Goal: Information Seeking & Learning: Learn about a topic

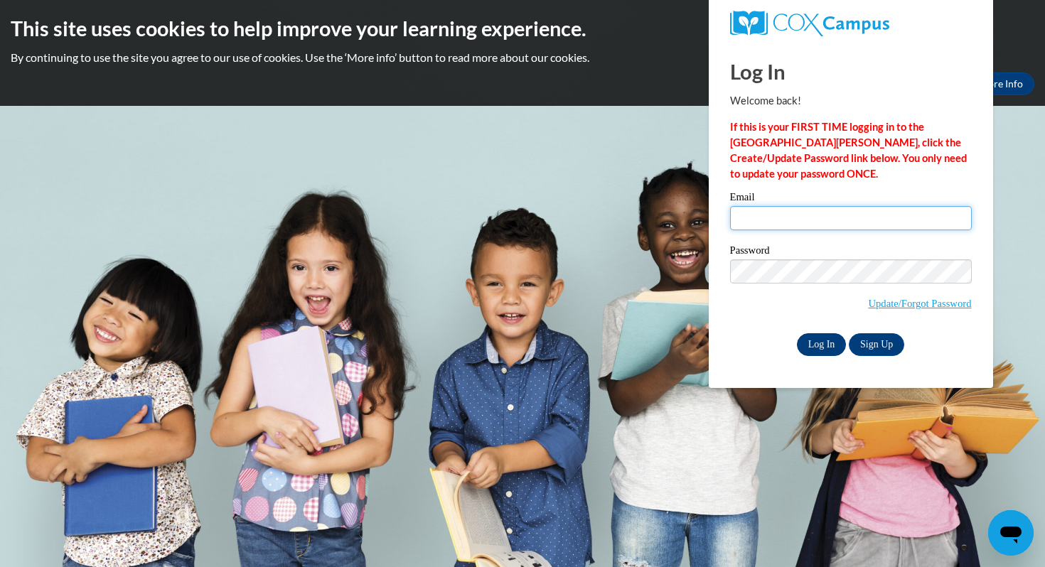
type input "mclark@kippatl.org"
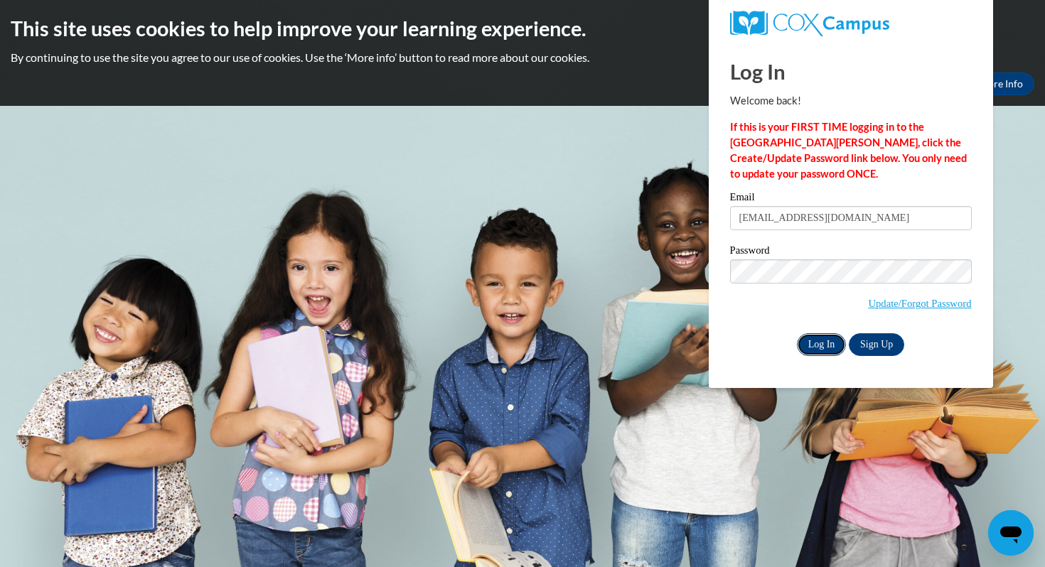
click at [825, 345] on input "Log In" at bounding box center [822, 344] width 50 height 23
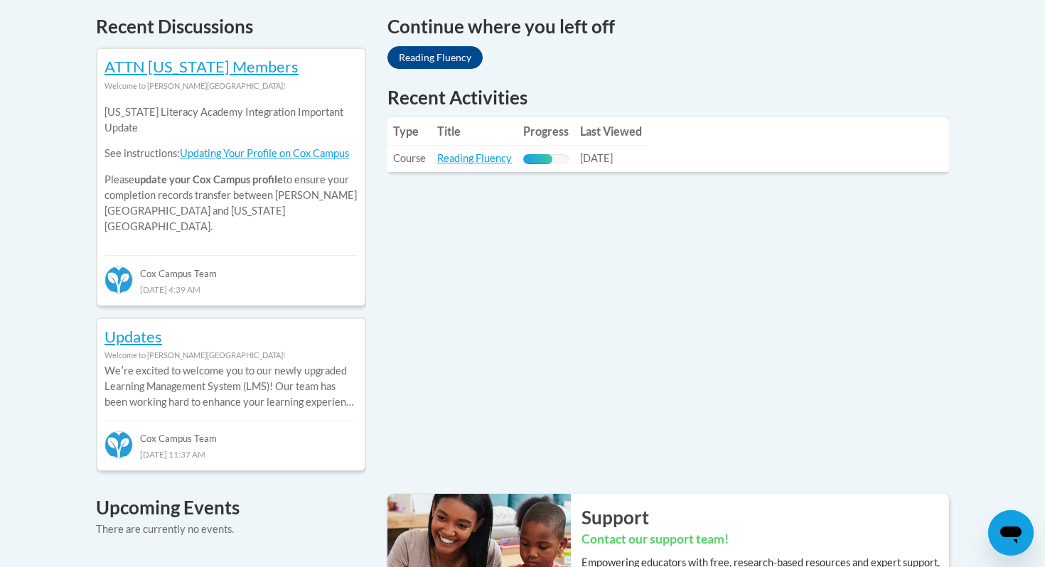
scroll to position [630, 0]
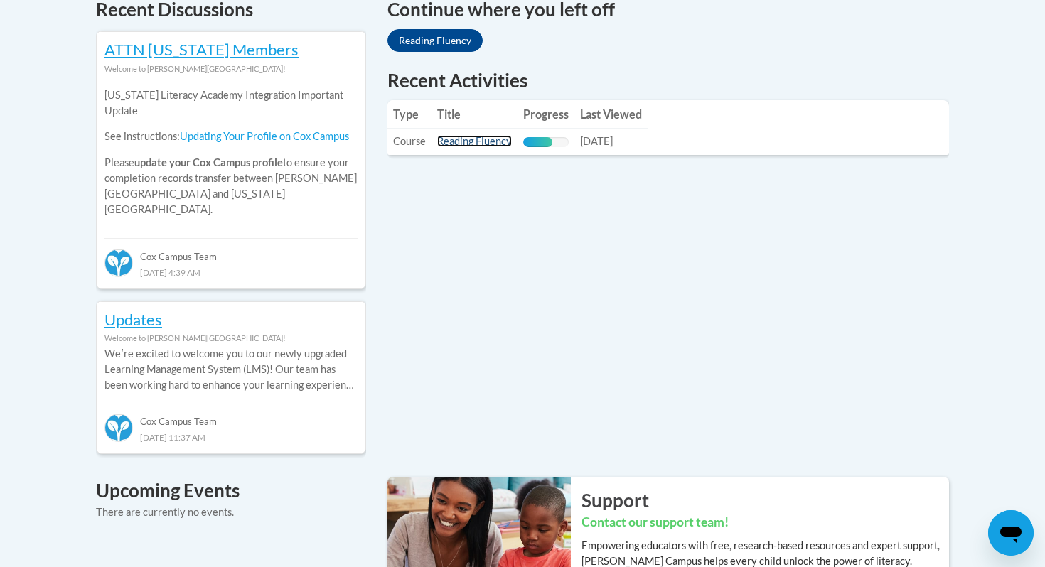
click at [463, 146] on link "Reading Fluency" at bounding box center [474, 141] width 75 height 12
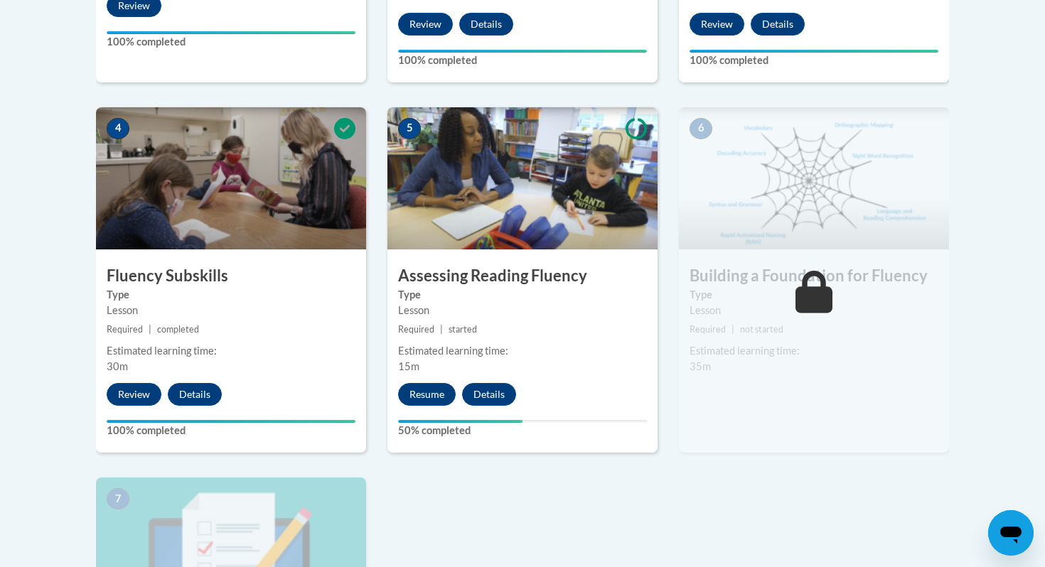
scroll to position [740, 0]
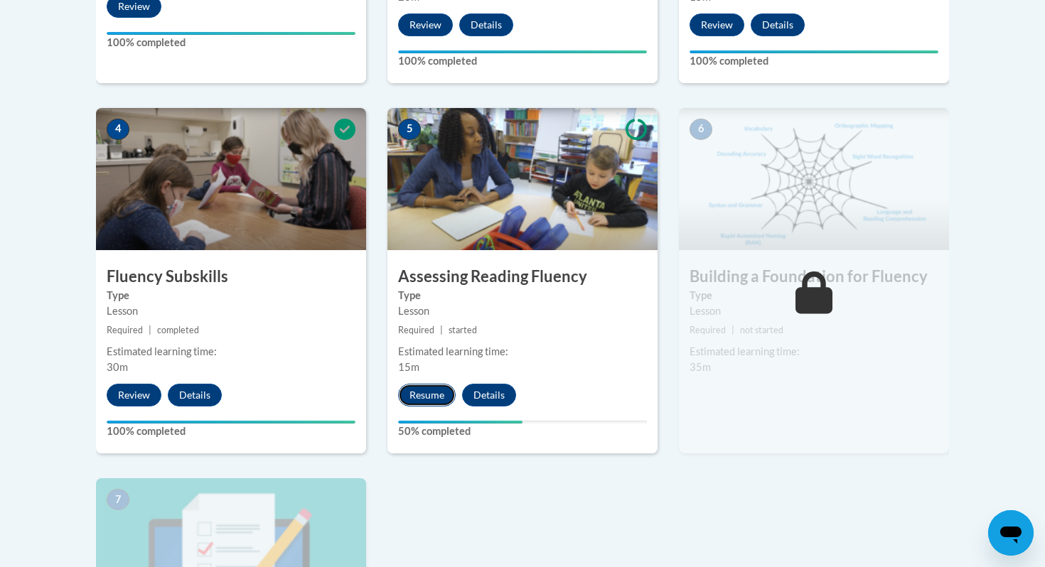
click at [417, 391] on button "Resume" at bounding box center [427, 395] width 58 height 23
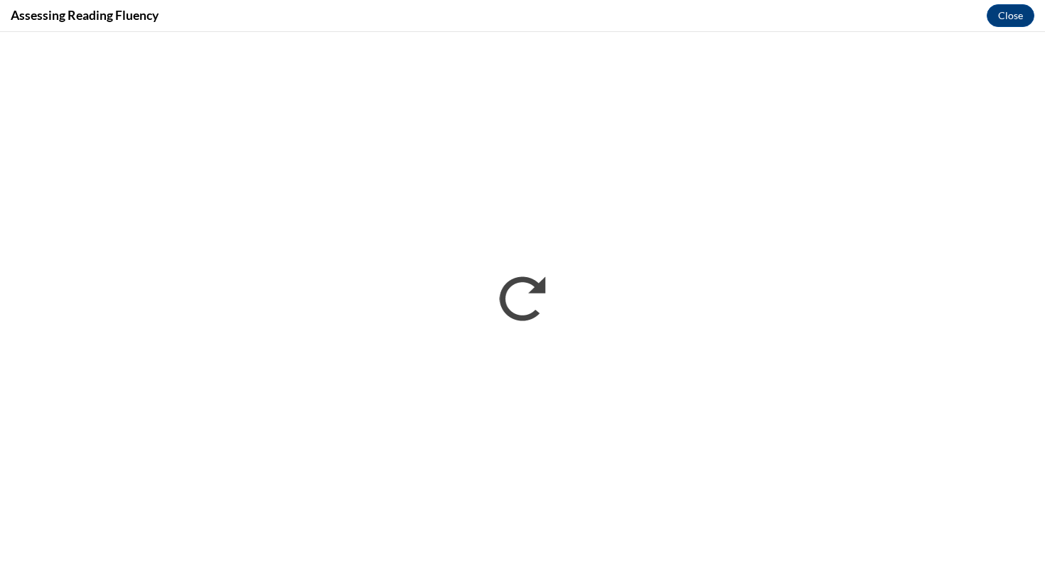
scroll to position [0, 0]
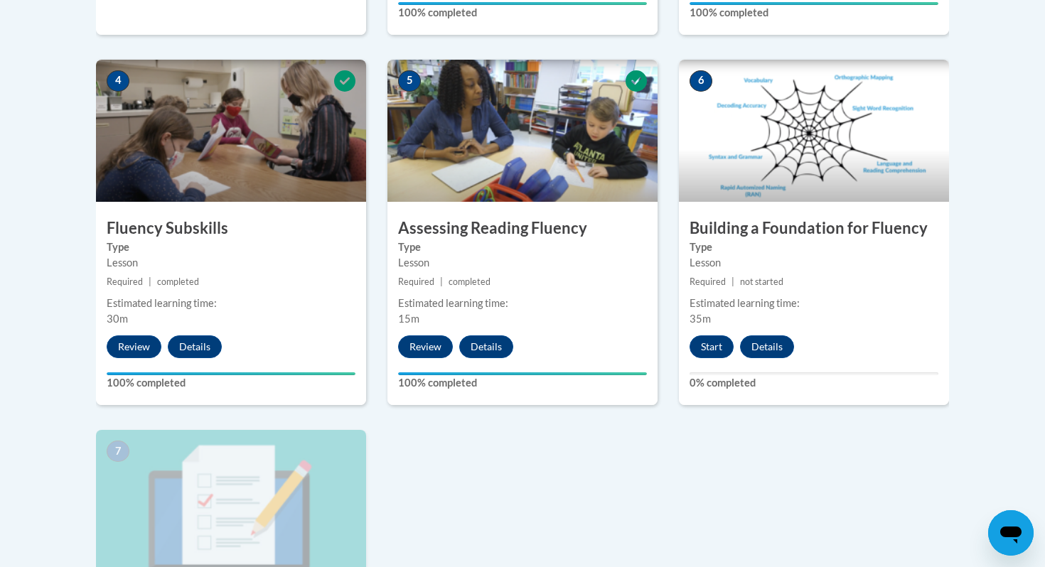
scroll to position [810, 0]
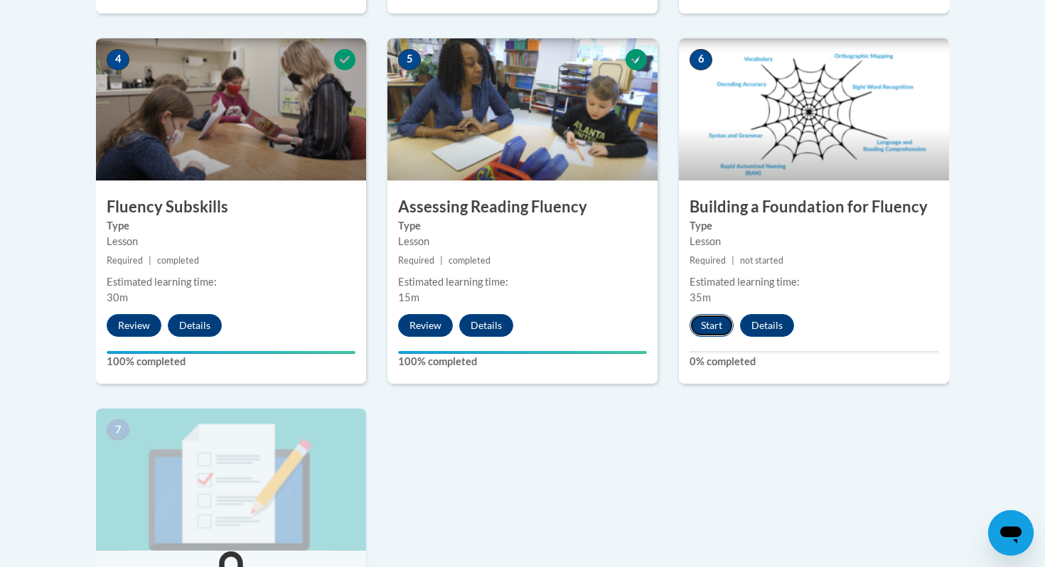
click at [703, 328] on button "Start" at bounding box center [711, 325] width 44 height 23
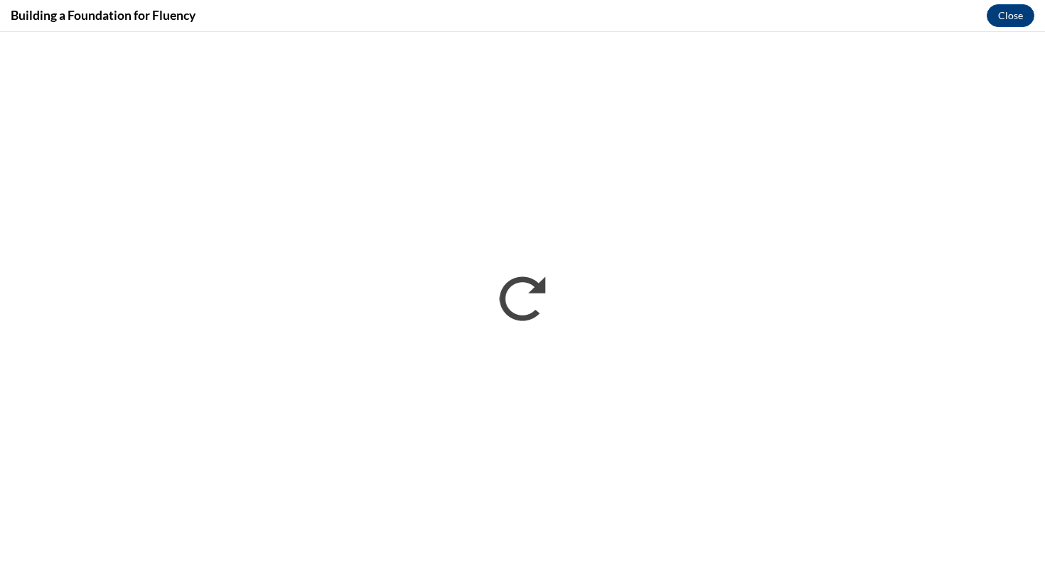
scroll to position [0, 0]
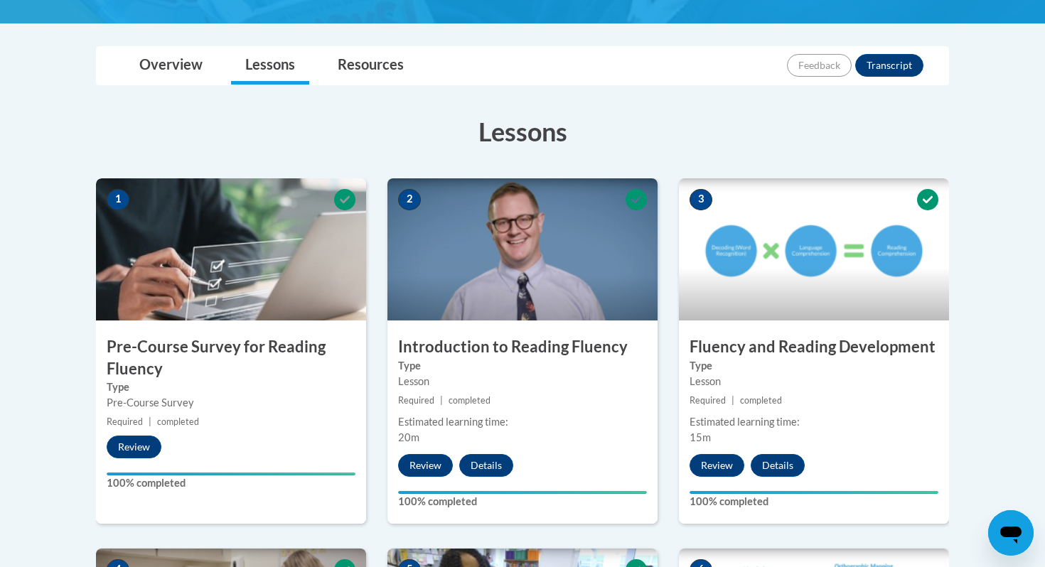
scroll to position [810, 0]
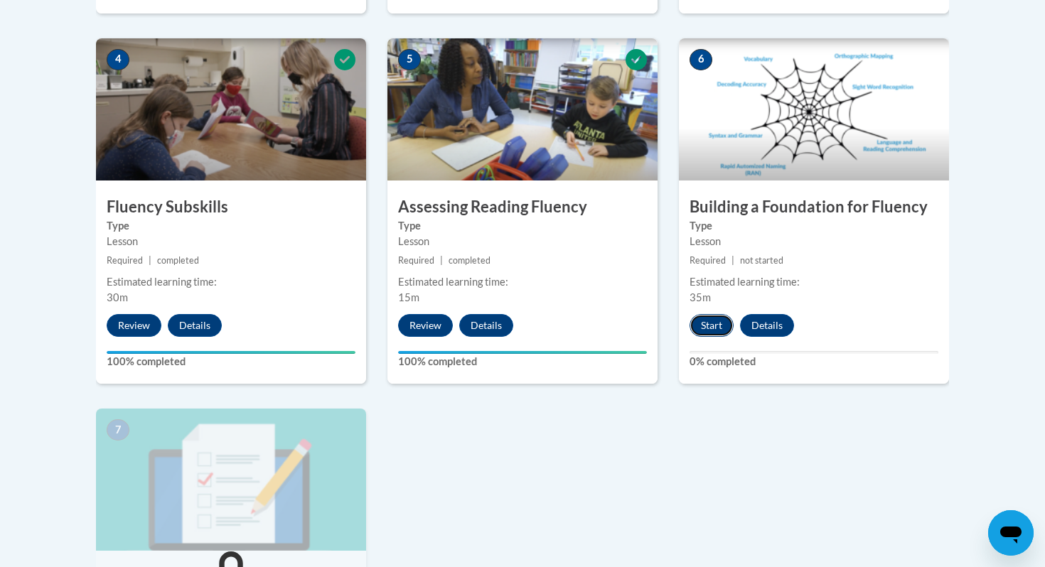
click at [719, 324] on button "Start" at bounding box center [711, 325] width 44 height 23
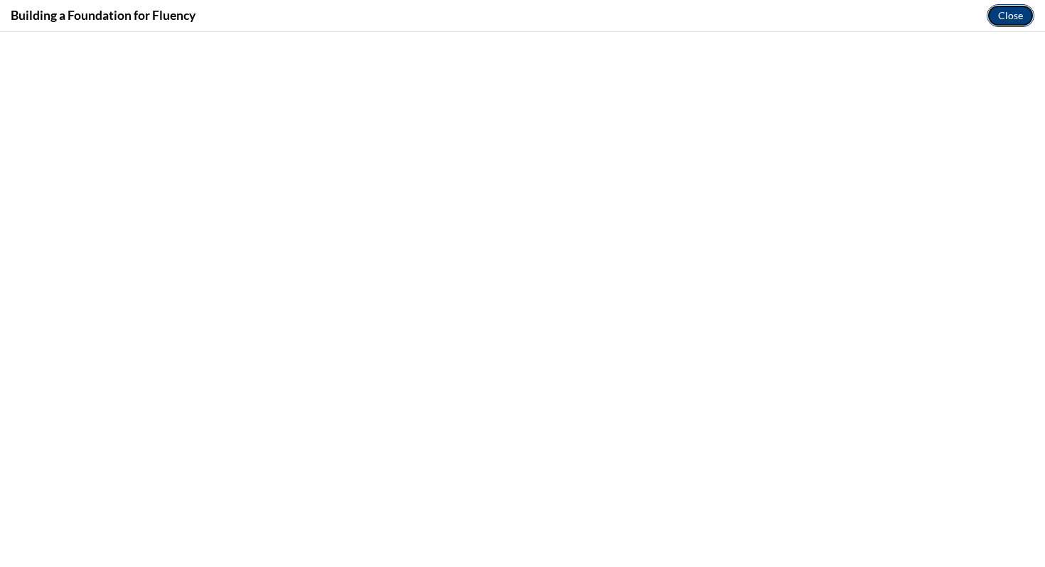
click at [1005, 18] on button "Close" at bounding box center [1011, 15] width 48 height 23
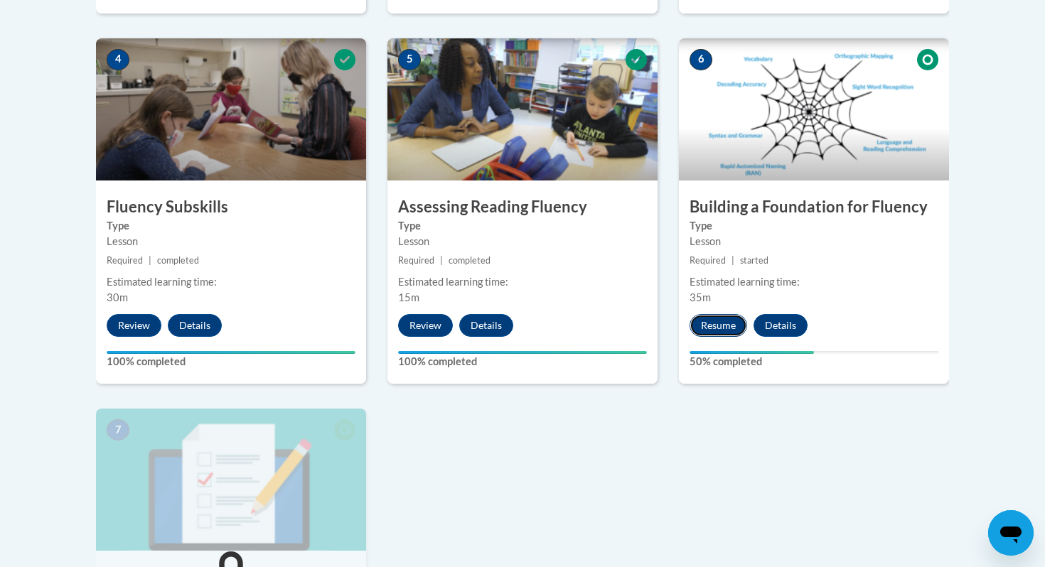
click at [725, 323] on button "Resume" at bounding box center [718, 325] width 58 height 23
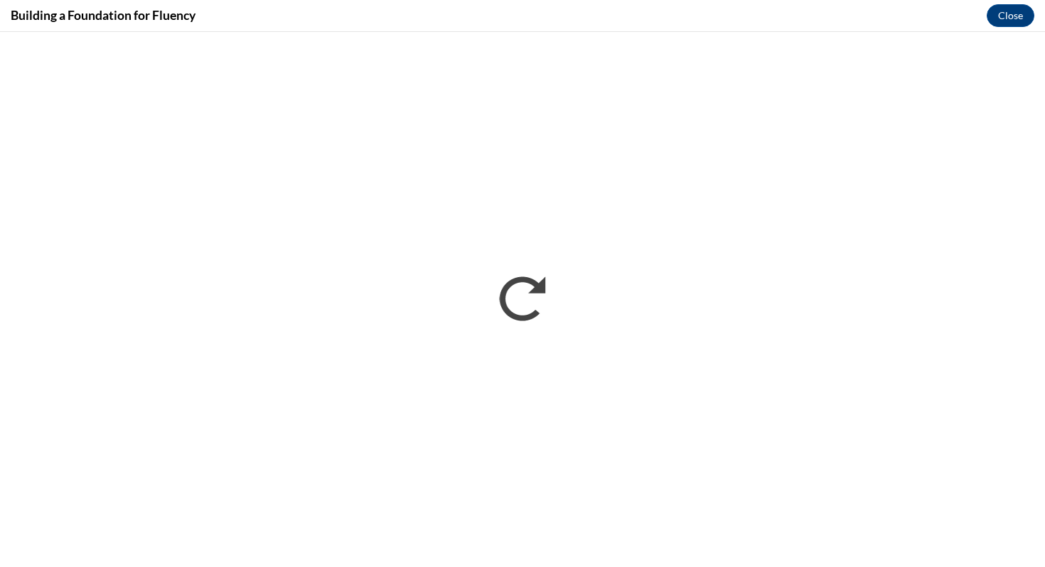
scroll to position [0, 0]
